Goal: Task Accomplishment & Management: Use online tool/utility

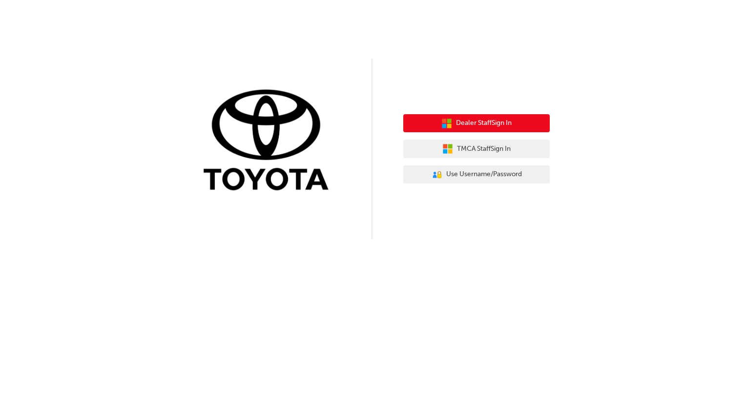
click at [476, 132] on button "Dealer Staff Sign In" at bounding box center [476, 123] width 146 height 19
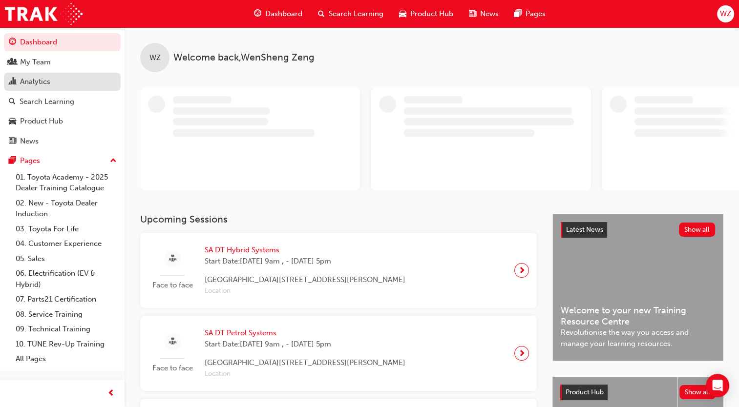
click at [43, 76] on div "Analytics" at bounding box center [35, 81] width 30 height 11
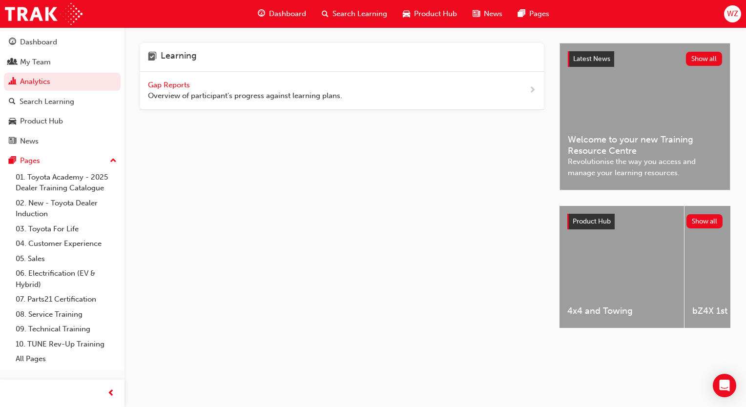
click at [187, 81] on span "Gap Reports" at bounding box center [170, 85] width 44 height 9
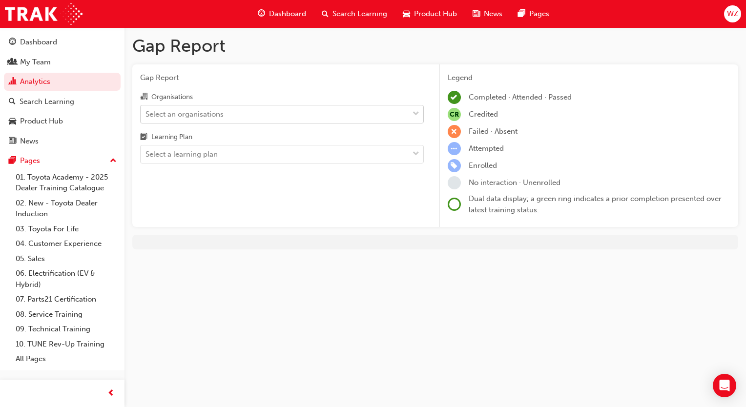
click at [190, 114] on div "Select an organisations" at bounding box center [184, 113] width 78 height 11
click at [146, 114] on input "Organisations Select an organisations" at bounding box center [145, 113] width 1 height 8
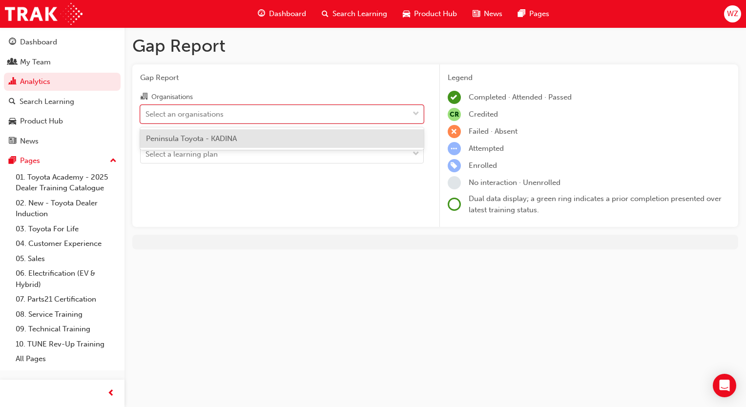
click at [193, 134] on span "Peninsula Toyota - KADINA" at bounding box center [191, 138] width 91 height 9
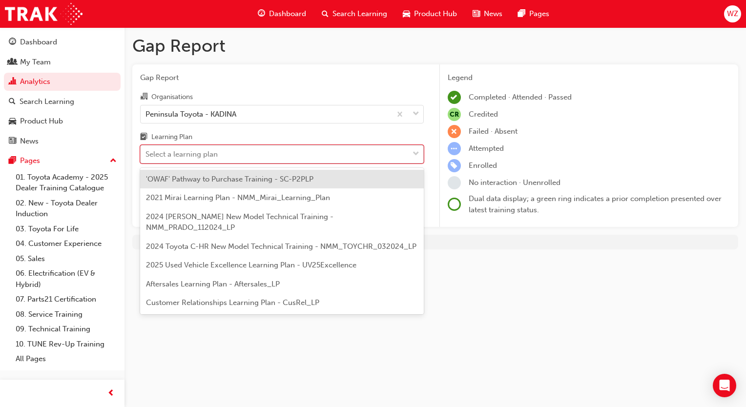
click at [206, 157] on div "Select a learning plan" at bounding box center [181, 154] width 72 height 11
click at [146, 157] on input "Learning Plan option 'OWAF' Pathway to Purchase Training - SC-P2PLP focused, 1 …" at bounding box center [145, 154] width 1 height 8
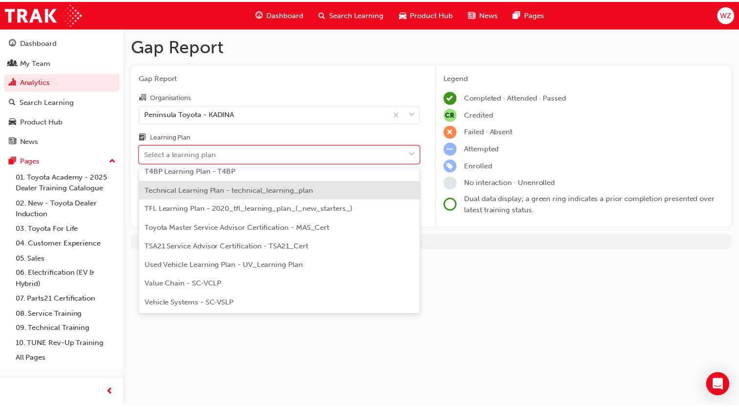
scroll to position [389, 0]
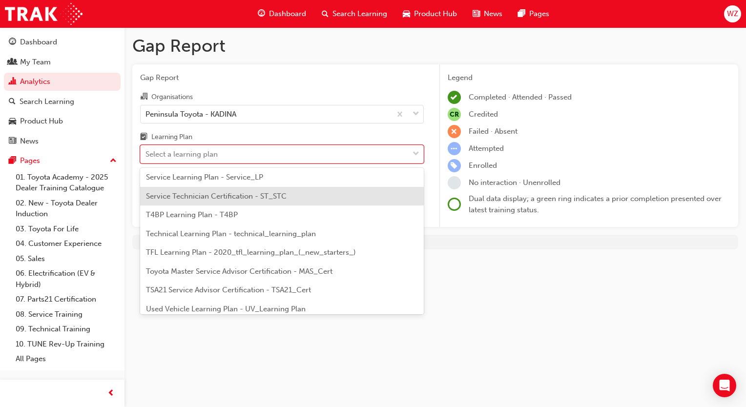
click at [205, 194] on span "Service Technician Certification - ST_STC" at bounding box center [216, 196] width 141 height 9
